Goal: Task Accomplishment & Management: Use online tool/utility

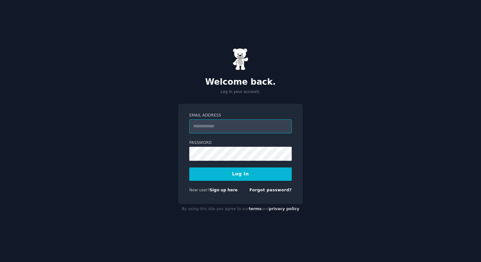
type input "**********"
click at [230, 175] on button "Log In" at bounding box center [240, 173] width 102 height 13
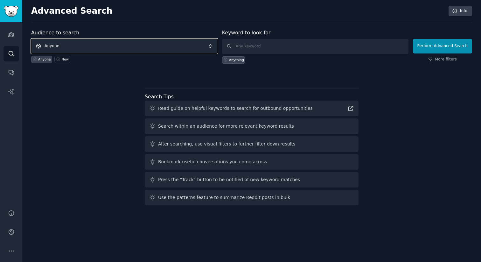
click at [121, 47] on span "Anyone" at bounding box center [124, 46] width 186 height 15
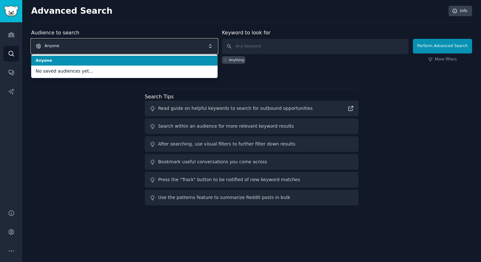
click at [121, 47] on span "Anyone" at bounding box center [124, 46] width 186 height 15
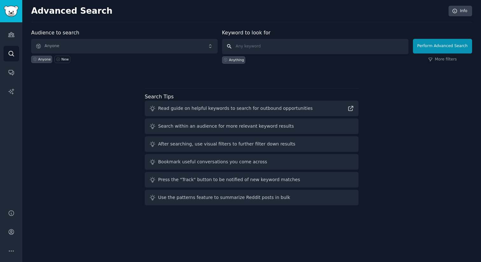
click at [286, 49] on input "text" at bounding box center [315, 46] width 186 height 15
type input "pdf scraping"
click at [445, 42] on button "Perform Advanced Search" at bounding box center [442, 46] width 59 height 15
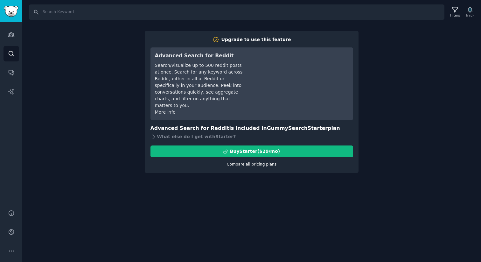
click at [250, 162] on link "Compare all pricing plans" at bounding box center [252, 164] width 50 height 4
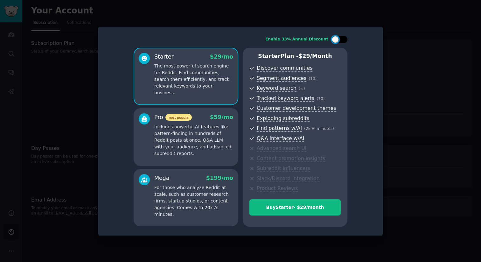
click at [343, 39] on div at bounding box center [342, 39] width 3 height 3
click at [343, 39] on div at bounding box center [343, 39] width 7 height 7
checkbox input "false"
click at [157, 140] on p "Includes powerful AI features like pattern-finding in hundreds of Reddit posts …" at bounding box center [193, 139] width 79 height 33
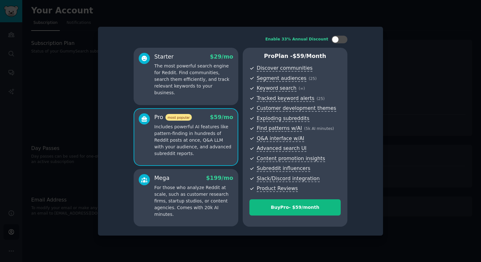
click at [178, 187] on p "For those who analyze Reddit at scale, such as customer research firms, startup…" at bounding box center [193, 200] width 79 height 33
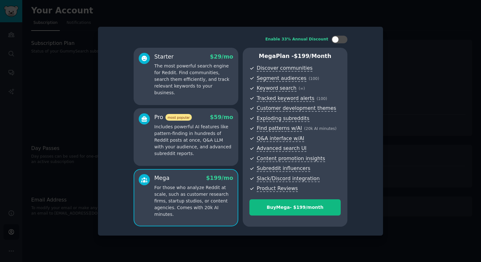
click at [188, 81] on p "The most powerful search engine for Reddit. Find communities, search them effic…" at bounding box center [193, 79] width 79 height 33
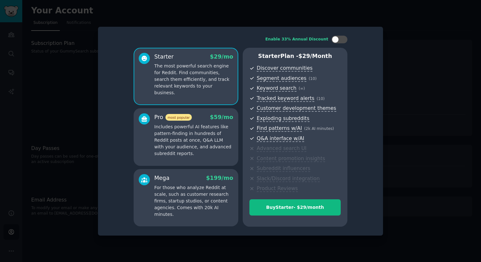
click at [372, 52] on div "Enable 33% Annual Discount Starter $ 29 /mo The most powerful search engine for…" at bounding box center [240, 131] width 276 height 200
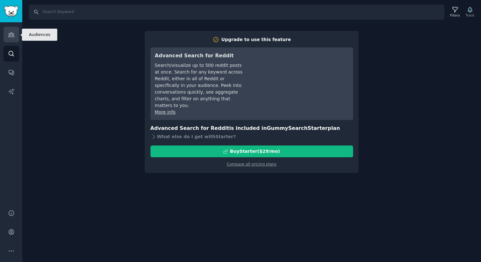
click at [7, 40] on link "Audiences" at bounding box center [12, 35] width 16 height 16
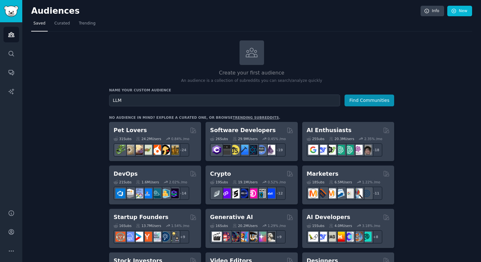
type input "LLM"
click at [345, 95] on button "Find Communities" at bounding box center [370, 101] width 50 height 12
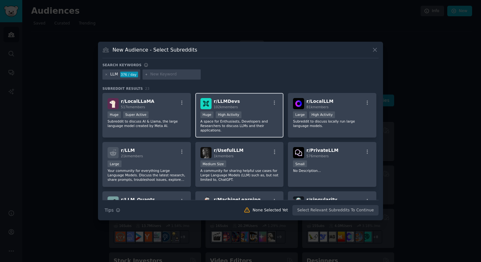
click at [233, 101] on span "r/ LLMDevs" at bounding box center [227, 101] width 26 height 5
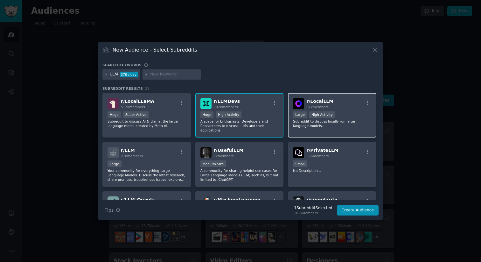
click at [345, 108] on div "r/ LocalLLM 81k members" at bounding box center [332, 103] width 78 height 11
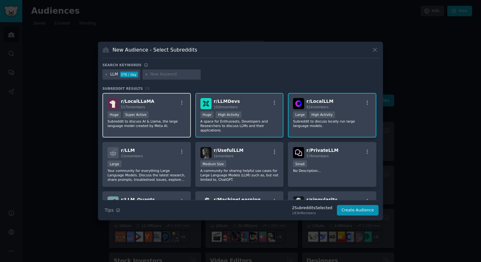
click at [148, 101] on span "r/ LocalLLaMA" at bounding box center [137, 101] width 33 height 5
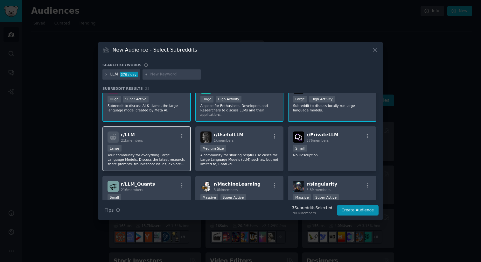
scroll to position [17, 0]
click at [164, 142] on div "r/ LLM 21k members Large Your community for everything Large Language Models. D…" at bounding box center [146, 147] width 88 height 45
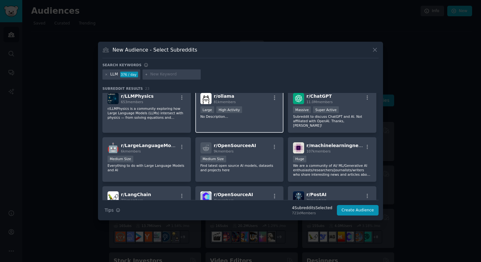
scroll to position [154, 0]
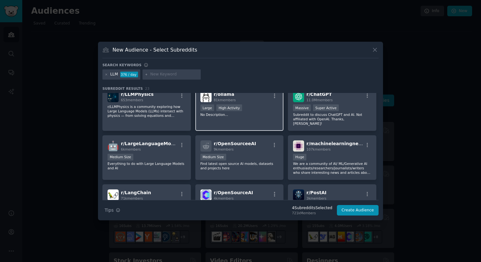
click at [255, 113] on p "No Description..." at bounding box center [239, 114] width 78 height 4
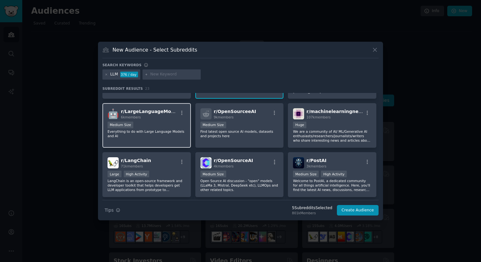
scroll to position [187, 0]
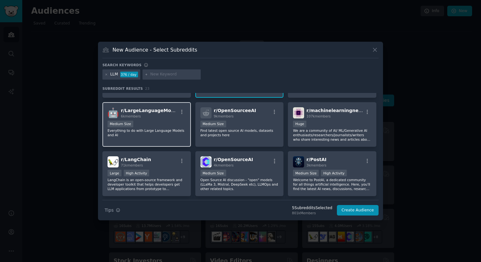
click at [167, 156] on div "r/ LangChain 71k members" at bounding box center [147, 161] width 78 height 11
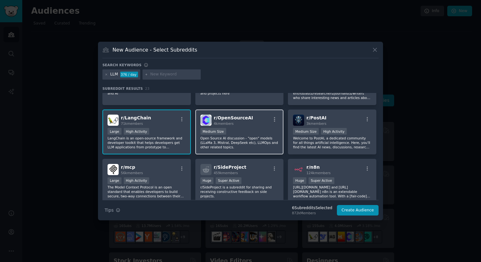
scroll to position [239, 0]
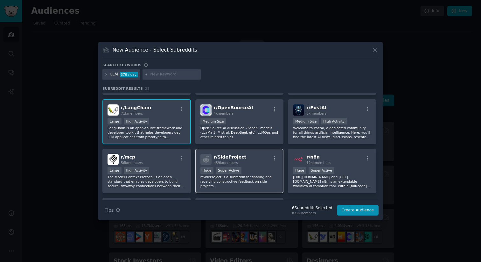
click at [261, 158] on div "r/ SideProject 459k members" at bounding box center [239, 159] width 78 height 11
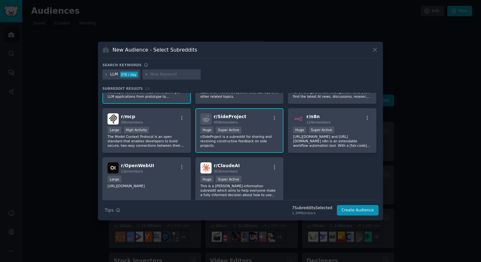
scroll to position [280, 0]
click at [363, 211] on button "Create Audience" at bounding box center [358, 210] width 42 height 11
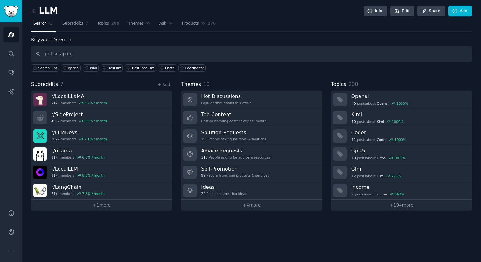
type input "pdf scraping"
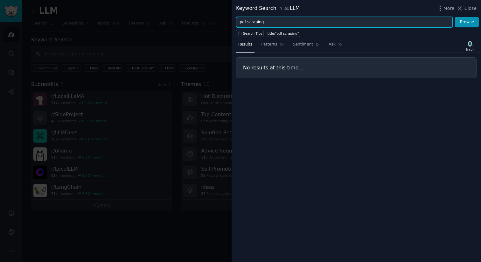
click at [263, 21] on input "pdf scraping" at bounding box center [344, 22] width 217 height 11
click at [455, 17] on button "Browse" at bounding box center [467, 22] width 24 height 11
click at [254, 24] on input "pdf scrape" at bounding box center [344, 22] width 217 height 11
type input "pdf"
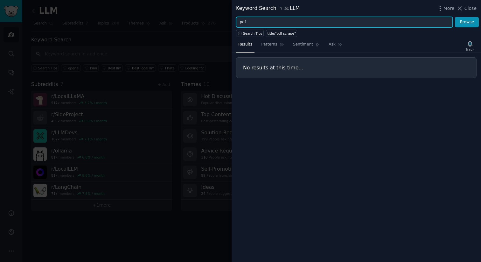
click at [455, 17] on button "Browse" at bounding box center [467, 22] width 24 height 11
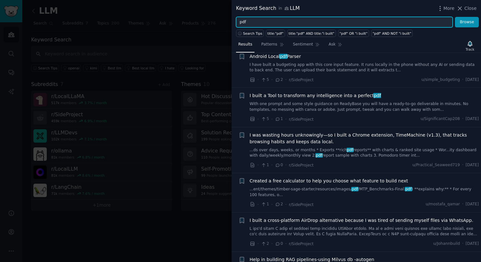
scroll to position [174, 0]
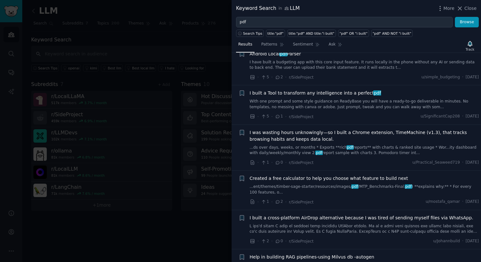
click at [168, 228] on div at bounding box center [240, 131] width 481 height 262
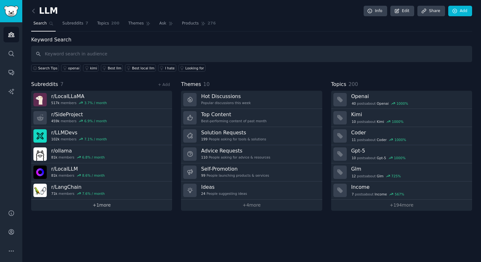
click at [109, 203] on link "+ 1 more" at bounding box center [101, 205] width 141 height 11
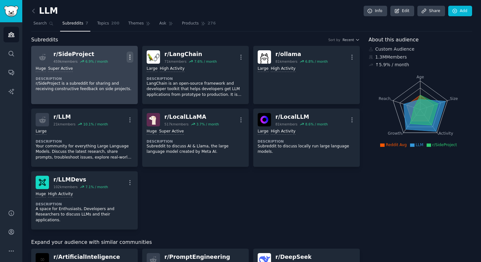
click at [130, 53] on button "More" at bounding box center [130, 57] width 7 height 11
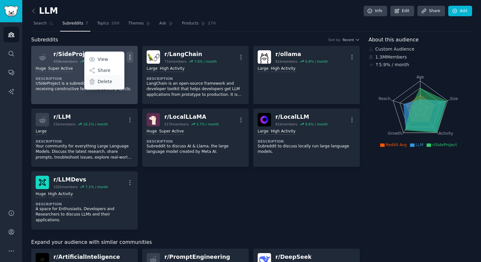
click at [104, 81] on p "Delete" at bounding box center [105, 81] width 15 height 7
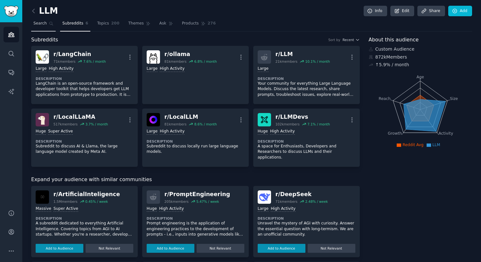
click at [45, 29] on link "Search" at bounding box center [43, 24] width 25 height 13
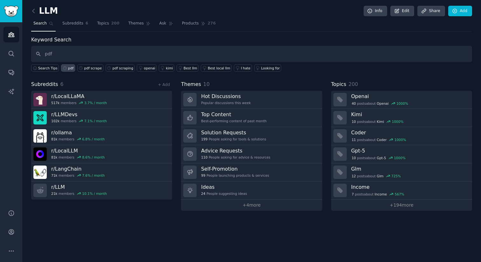
type input "pdf"
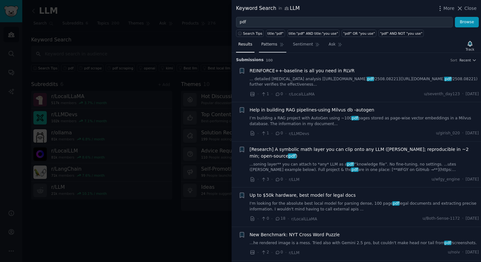
click at [278, 47] on link "Patterns" at bounding box center [272, 45] width 27 height 13
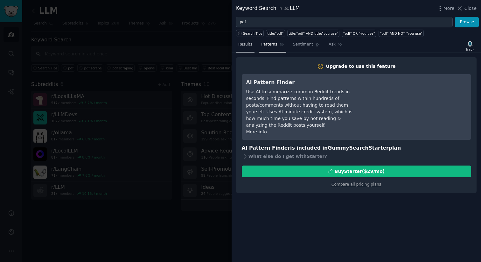
click at [244, 45] on span "Results" at bounding box center [245, 45] width 14 height 6
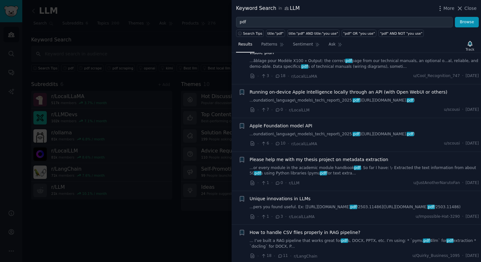
scroll to position [351, 0]
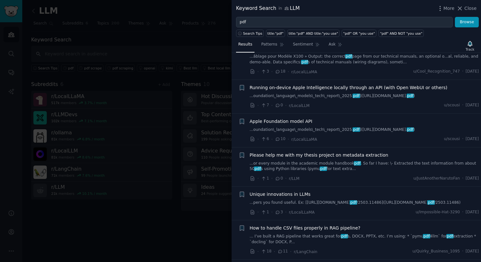
click at [101, 38] on div at bounding box center [240, 131] width 481 height 262
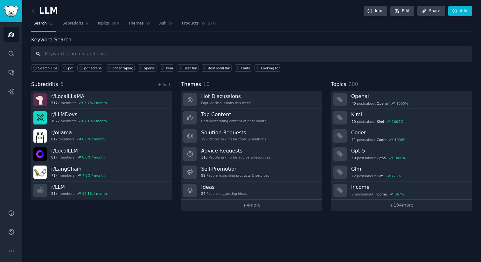
type input "g"
type input "hate"
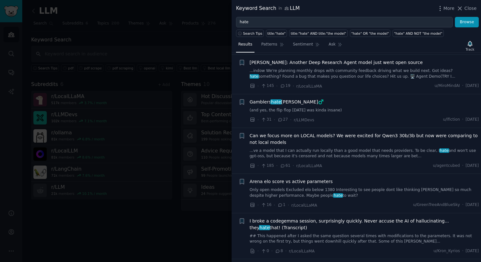
scroll to position [248, 0]
